Goal: Find specific page/section: Find specific page/section

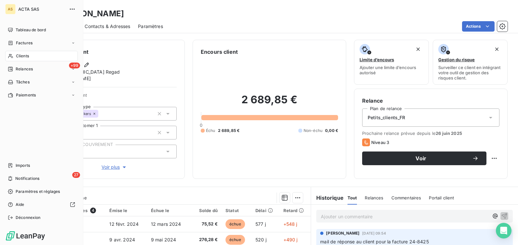
click at [24, 54] on span "Clients" at bounding box center [22, 56] width 13 height 6
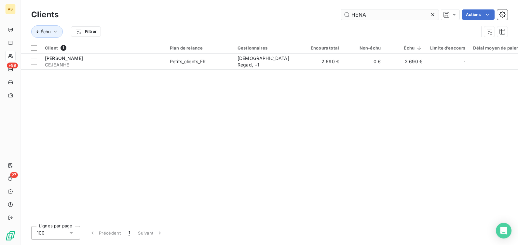
drag, startPoint x: 371, startPoint y: 12, endPoint x: 348, endPoint y: 15, distance: 23.6
click at [348, 15] on input "HENA" at bounding box center [390, 14] width 98 height 10
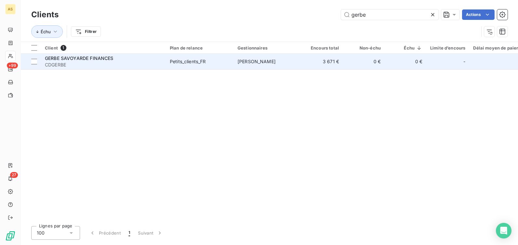
type input "gerbe"
click at [201, 61] on div "Petits_clients_FR" at bounding box center [188, 61] width 36 height 7
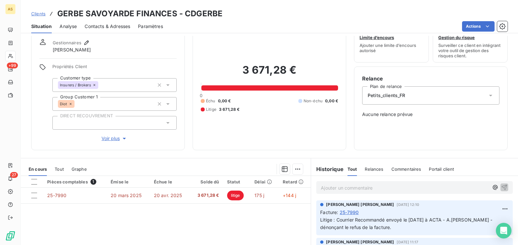
scroll to position [98, 0]
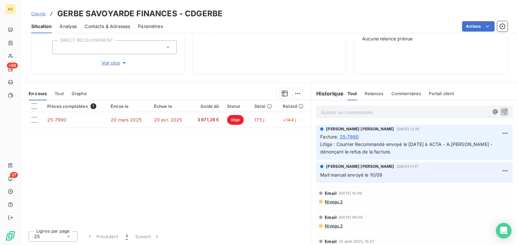
click at [321, 111] on p "Ajouter un commentaire ﻿" at bounding box center [405, 112] width 168 height 8
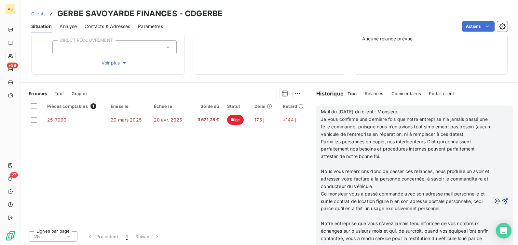
click at [502, 204] on icon "button" at bounding box center [505, 201] width 7 height 7
